Goal: Information Seeking & Learning: Find specific fact

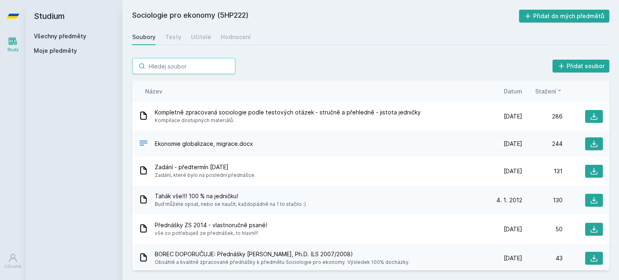
click at [189, 66] on input "search" at bounding box center [183, 66] width 103 height 16
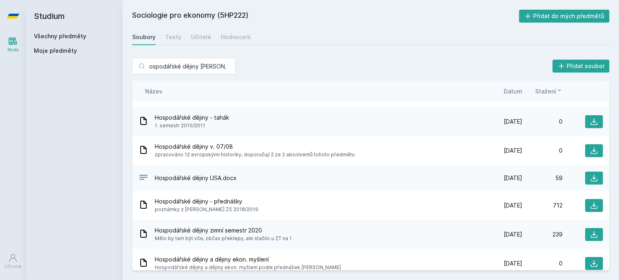
scroll to position [24, 0]
type input "hospodářské dějiny [PERSON_NAME]"
click at [255, 200] on div "Hospodářské dějiny - přednášky poznámky z přednášek ZS 2018/2019" at bounding box center [310, 205] width 343 height 16
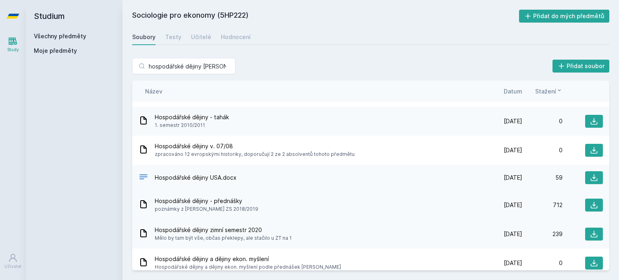
click at [549, 205] on div "712" at bounding box center [542, 205] width 40 height 8
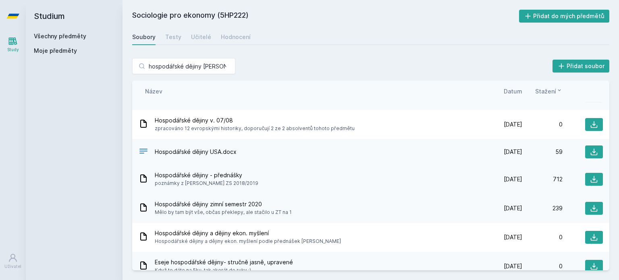
scroll to position [50, 0]
click at [585, 207] on button at bounding box center [594, 208] width 18 height 13
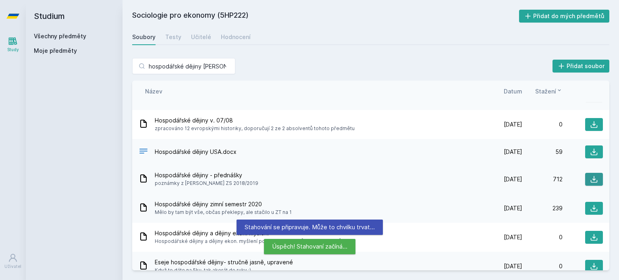
click at [590, 177] on icon at bounding box center [594, 179] width 8 height 8
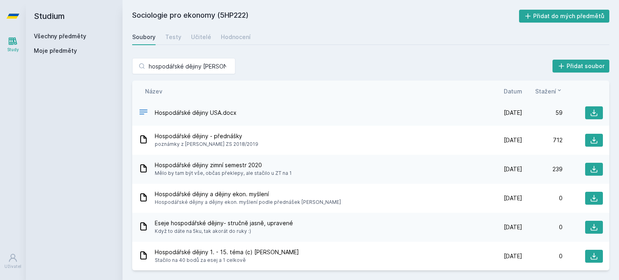
scroll to position [39, 0]
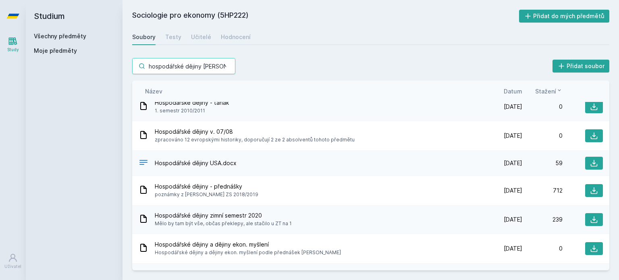
click at [190, 65] on input "hospodářské dějiny [PERSON_NAME]" at bounding box center [183, 66] width 103 height 16
click at [230, 66] on input "hospodářské dějiny [PERSON_NAME]" at bounding box center [183, 66] width 103 height 16
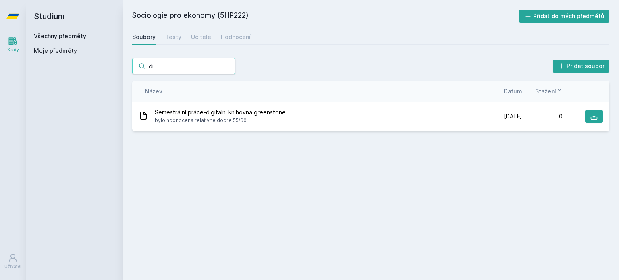
type input "d"
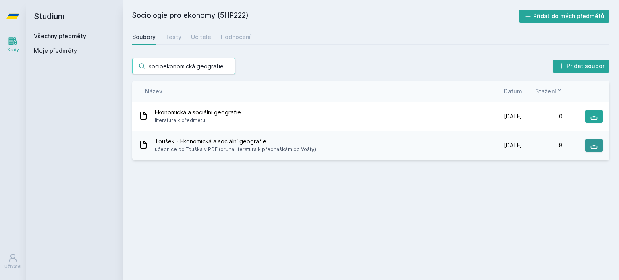
type input "socioekonomická geografie"
click at [592, 149] on icon at bounding box center [594, 145] width 8 height 8
